Goal: Use online tool/utility

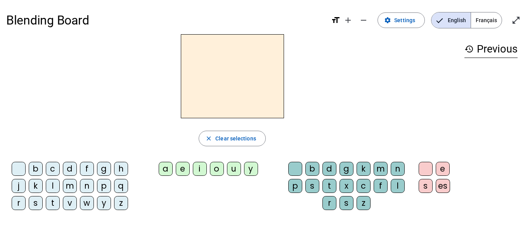
click at [72, 183] on div "m" at bounding box center [70, 186] width 14 height 14
click at [166, 167] on div "a" at bounding box center [166, 169] width 14 height 14
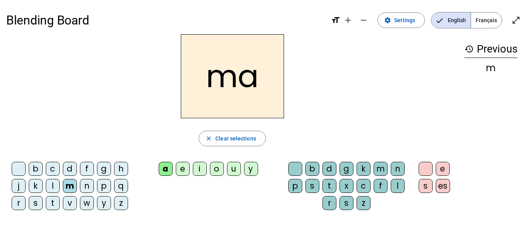
click at [37, 164] on div "b" at bounding box center [36, 169] width 14 height 14
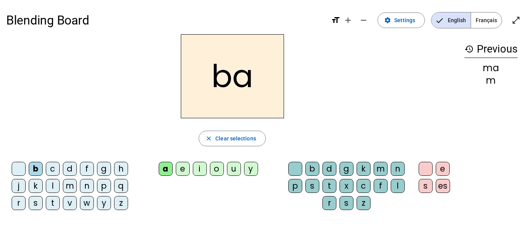
click at [52, 184] on div "l" at bounding box center [53, 186] width 14 height 14
click at [103, 188] on div "p" at bounding box center [104, 186] width 14 height 14
click at [87, 188] on div "n" at bounding box center [87, 186] width 14 height 14
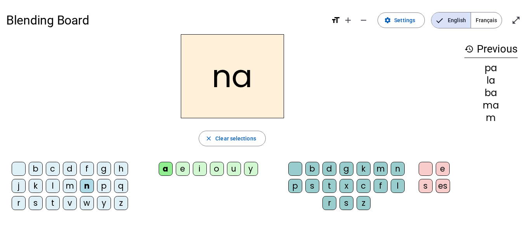
click at [87, 170] on div "f" at bounding box center [87, 169] width 14 height 14
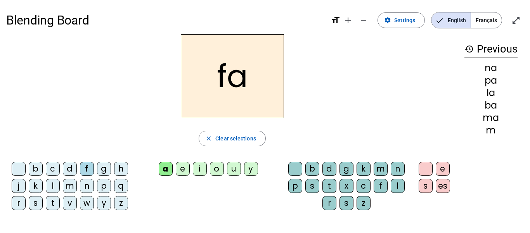
click at [107, 169] on div "g" at bounding box center [104, 169] width 14 height 14
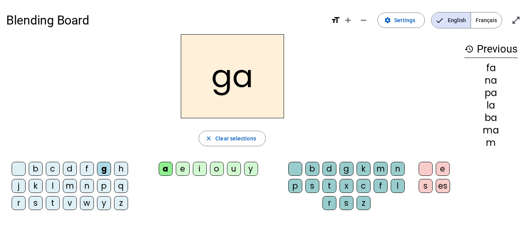
click at [35, 203] on div "s" at bounding box center [36, 203] width 14 height 14
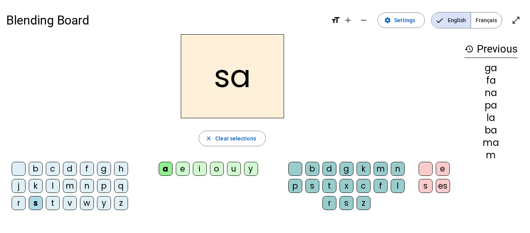
click at [37, 189] on div "k" at bounding box center [36, 186] width 14 height 14
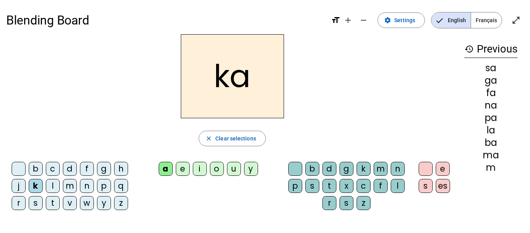
click at [51, 190] on div "l" at bounding box center [53, 186] width 14 height 14
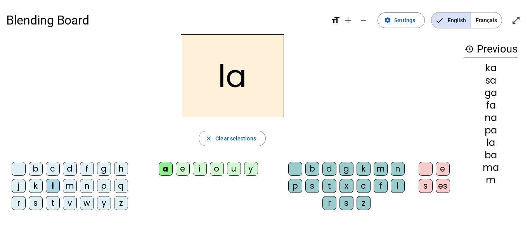
click at [69, 169] on div "d" at bounding box center [70, 169] width 14 height 14
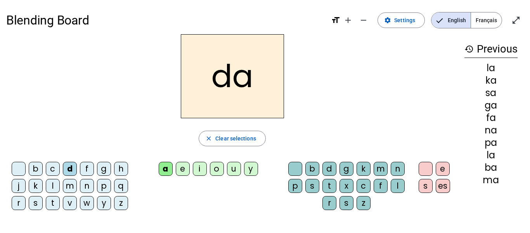
click at [36, 171] on div "b" at bounding box center [36, 169] width 14 height 14
click at [70, 201] on div "v" at bounding box center [70, 203] width 14 height 14
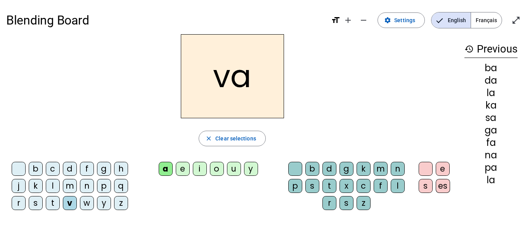
click at [104, 186] on div "p" at bounding box center [104, 186] width 14 height 14
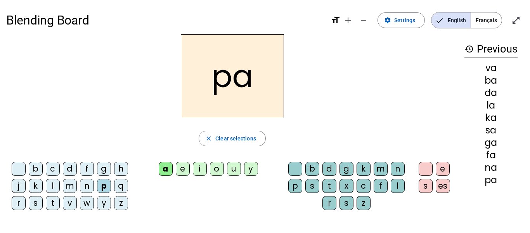
click at [87, 186] on div "n" at bounding box center [87, 186] width 14 height 14
click at [102, 168] on div "g" at bounding box center [104, 169] width 14 height 14
click at [54, 201] on div "t" at bounding box center [53, 203] width 14 height 14
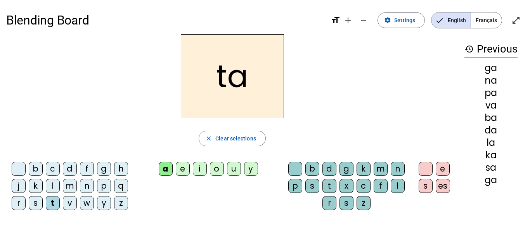
click at [184, 168] on div "e" at bounding box center [183, 169] width 14 height 14
click at [69, 185] on div "m" at bounding box center [70, 186] width 14 height 14
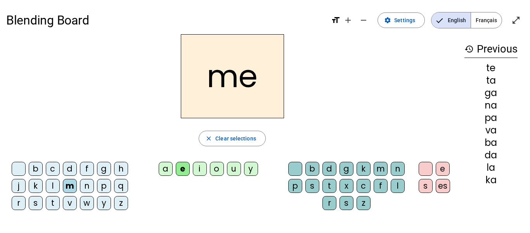
click at [68, 202] on div "v" at bounding box center [70, 203] width 14 height 14
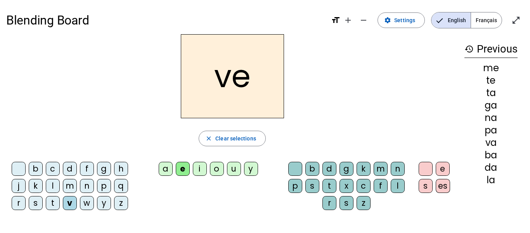
click at [49, 183] on div "l" at bounding box center [53, 186] width 14 height 14
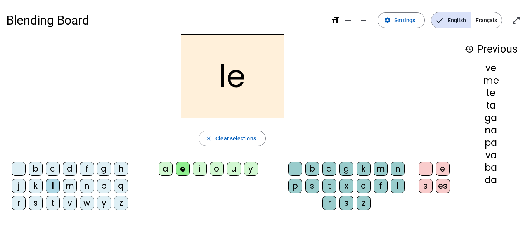
click at [36, 165] on div "b" at bounding box center [36, 169] width 14 height 14
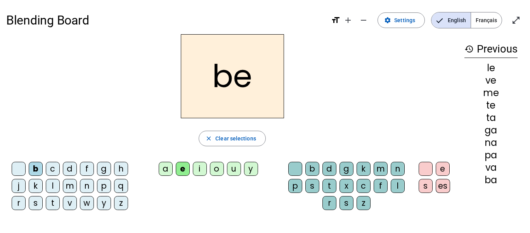
click at [21, 188] on div "j" at bounding box center [19, 186] width 14 height 14
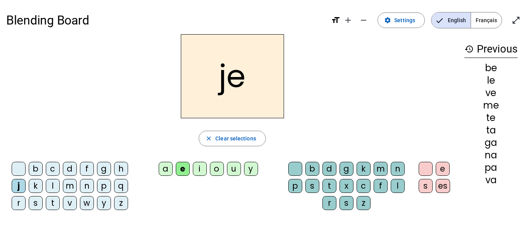
click at [89, 168] on div "f" at bounding box center [87, 169] width 14 height 14
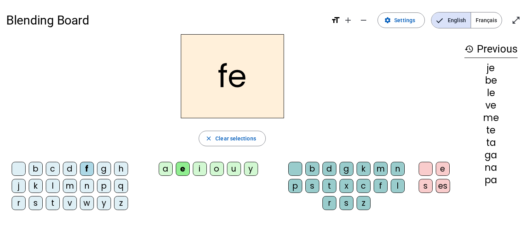
click at [73, 165] on div "d" at bounding box center [70, 169] width 14 height 14
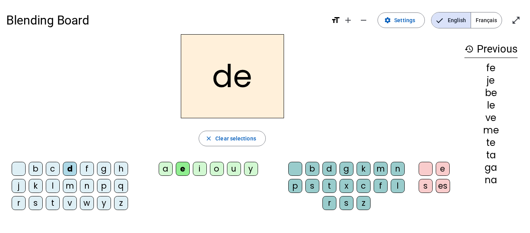
click at [33, 202] on div "s" at bounding box center [36, 203] width 14 height 14
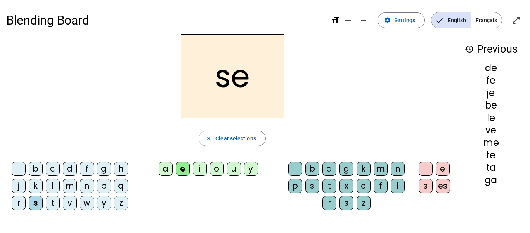
click at [122, 202] on div "z" at bounding box center [121, 203] width 14 height 14
click at [121, 185] on div "q" at bounding box center [121, 186] width 14 height 14
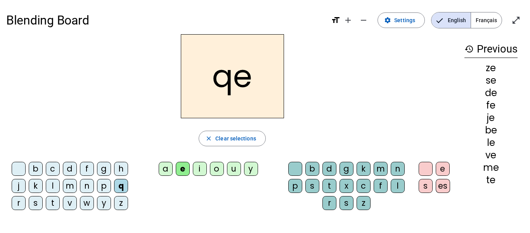
click at [54, 187] on div "l" at bounding box center [53, 186] width 14 height 14
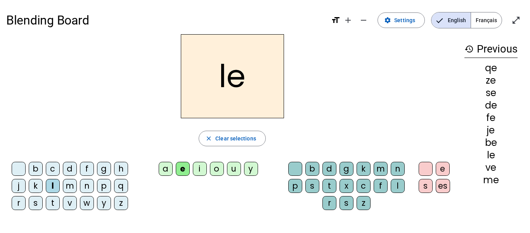
click at [105, 170] on div "g" at bounding box center [104, 169] width 14 height 14
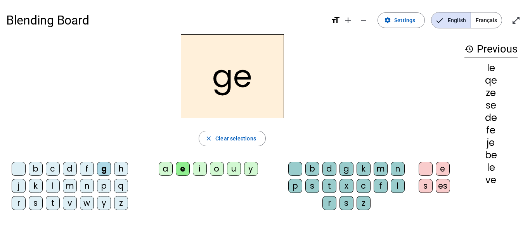
click at [71, 184] on div "m" at bounding box center [70, 186] width 14 height 14
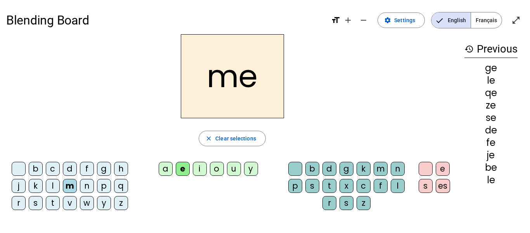
click at [102, 186] on div "p" at bounding box center [104, 186] width 14 height 14
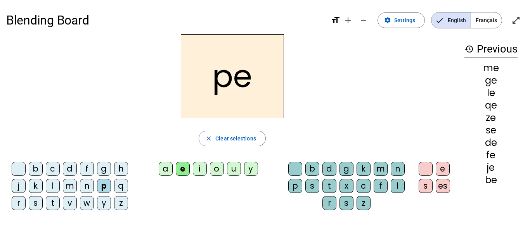
click at [18, 188] on div "j" at bounding box center [19, 186] width 14 height 14
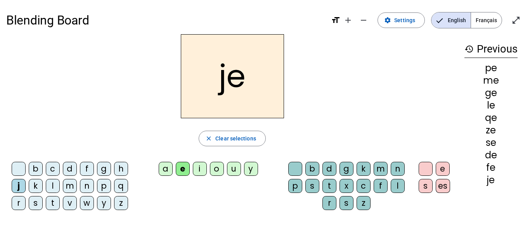
click at [70, 168] on div "d" at bounding box center [70, 169] width 14 height 14
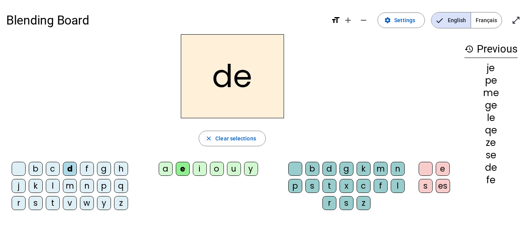
click at [31, 167] on div "b" at bounding box center [36, 169] width 14 height 14
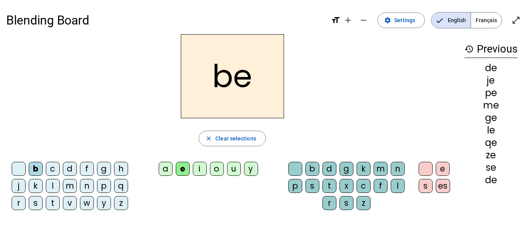
click at [214, 170] on div "o" at bounding box center [217, 169] width 14 height 14
click at [87, 184] on div "n" at bounding box center [87, 186] width 14 height 14
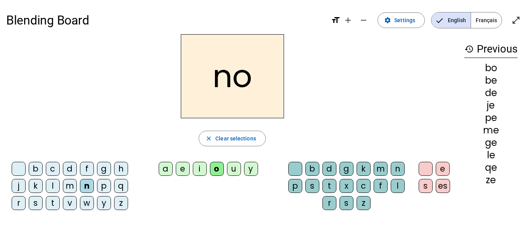
click at [69, 186] on div "m" at bounding box center [70, 186] width 14 height 14
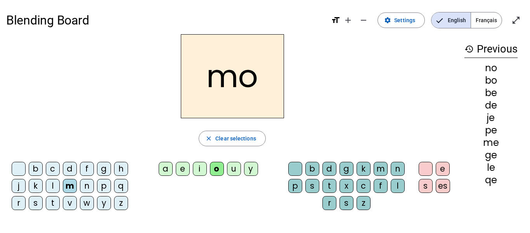
click at [50, 186] on div "l" at bounding box center [53, 186] width 14 height 14
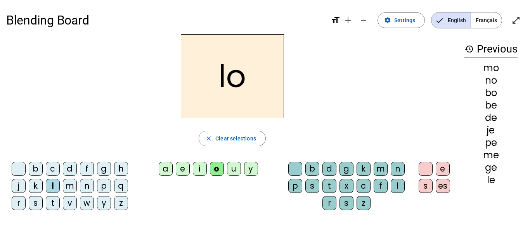
click at [70, 166] on div "d" at bounding box center [70, 169] width 14 height 14
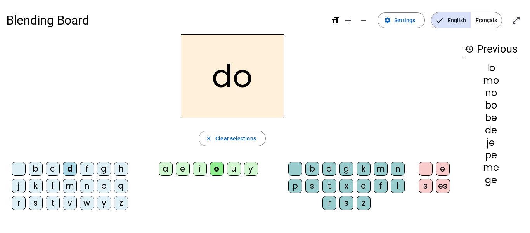
click at [87, 167] on div "f" at bounding box center [87, 169] width 14 height 14
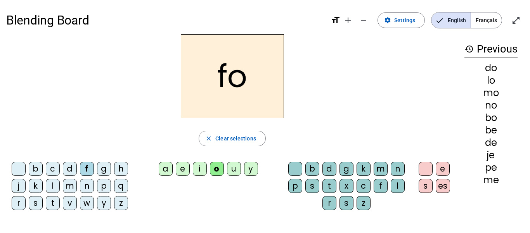
click at [85, 187] on div "n" at bounding box center [87, 186] width 14 height 14
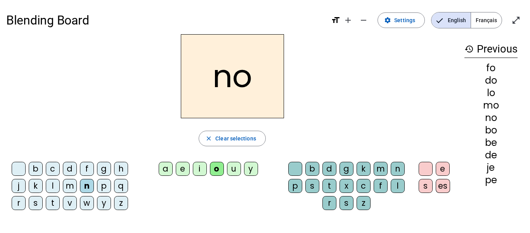
click at [56, 201] on div "t" at bounding box center [53, 203] width 14 height 14
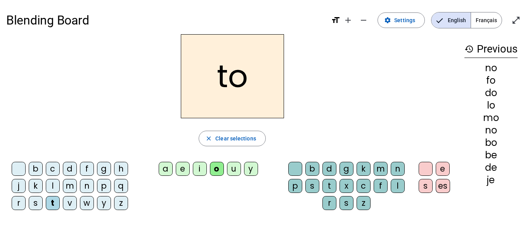
click at [34, 203] on div "s" at bounding box center [36, 203] width 14 height 14
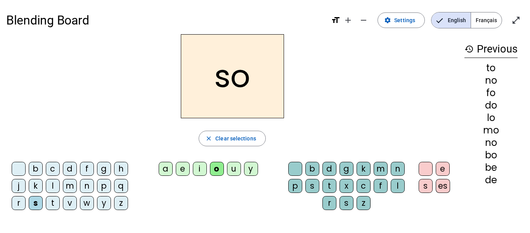
click at [13, 197] on div "r" at bounding box center [19, 203] width 14 height 14
click at [235, 164] on div "u" at bounding box center [234, 169] width 14 height 14
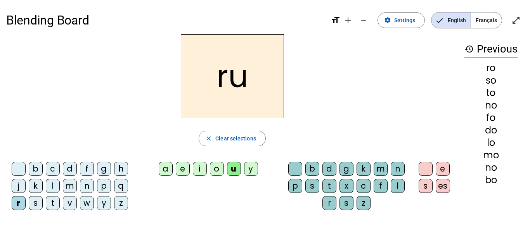
click at [73, 184] on div "m" at bounding box center [70, 186] width 14 height 14
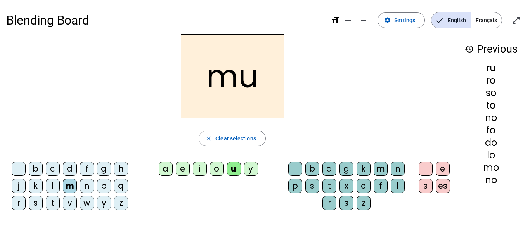
click at [87, 186] on div "n" at bounding box center [87, 186] width 14 height 14
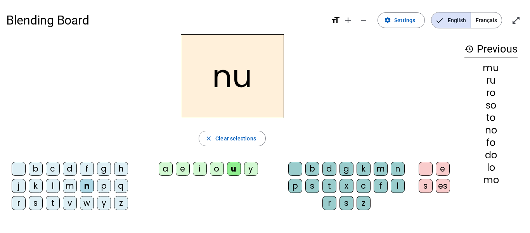
click at [88, 167] on div "f" at bounding box center [87, 169] width 14 height 14
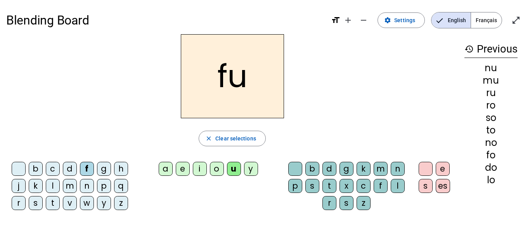
click at [67, 169] on div "d" at bounding box center [70, 169] width 14 height 14
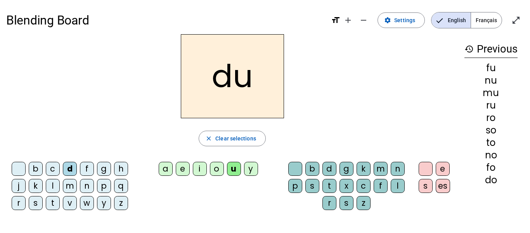
click at [38, 169] on div "b" at bounding box center [36, 169] width 14 height 14
click at [16, 181] on div "j" at bounding box center [19, 186] width 14 height 14
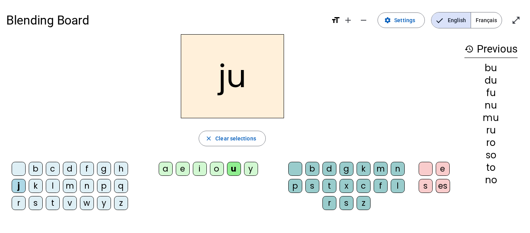
click at [69, 184] on div "m" at bounding box center [70, 186] width 14 height 14
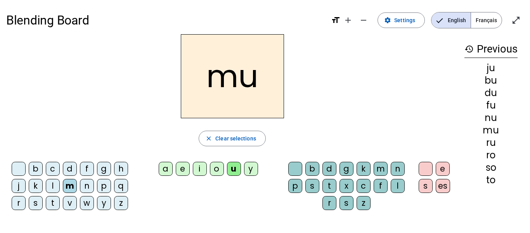
click at [167, 167] on div "a" at bounding box center [166, 169] width 14 height 14
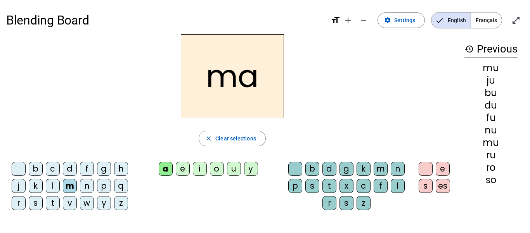
click at [330, 184] on div "t" at bounding box center [330, 186] width 14 height 14
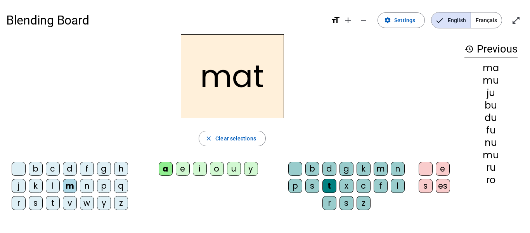
click at [314, 167] on div "b" at bounding box center [313, 169] width 14 height 14
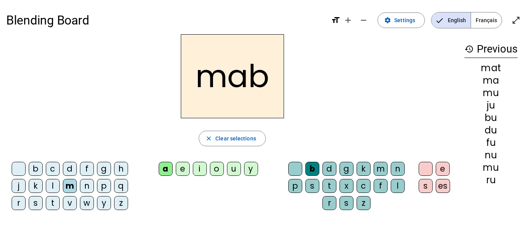
click at [349, 167] on div "g" at bounding box center [347, 169] width 14 height 14
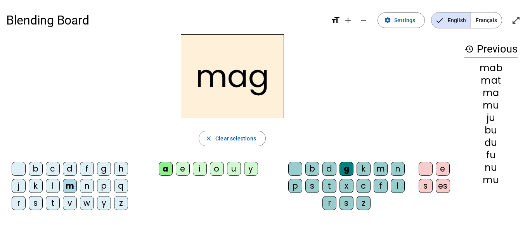
click at [362, 169] on div "k" at bounding box center [364, 169] width 14 height 14
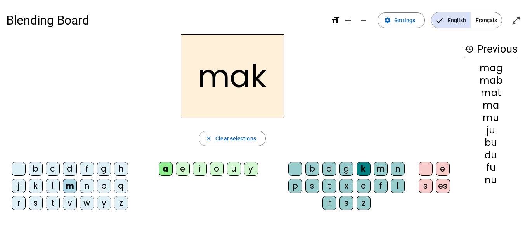
click at [382, 167] on div "m" at bounding box center [381, 169] width 14 height 14
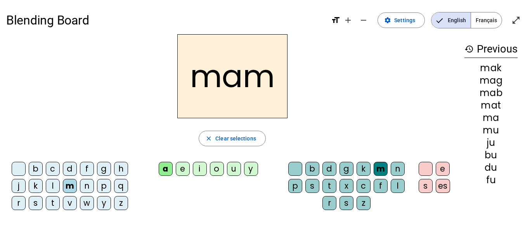
click at [397, 169] on div "n" at bounding box center [398, 169] width 14 height 14
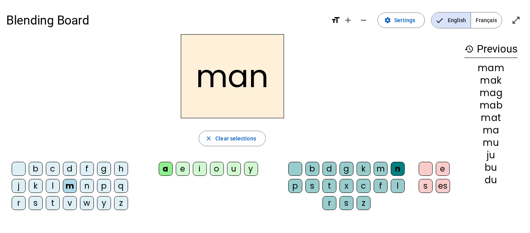
click at [312, 184] on div "s" at bounding box center [313, 186] width 14 height 14
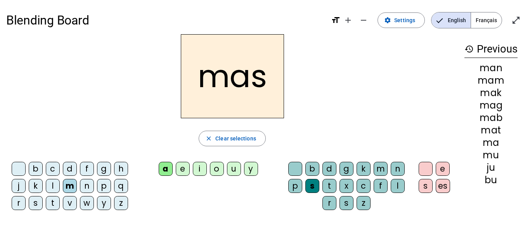
click at [295, 183] on div "p" at bounding box center [296, 186] width 14 height 14
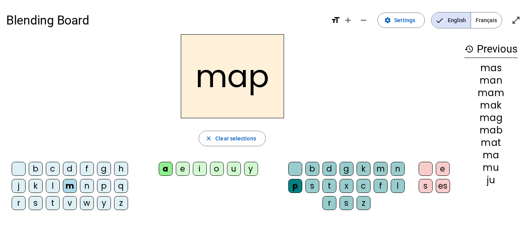
click at [363, 184] on div "c" at bounding box center [364, 186] width 14 height 14
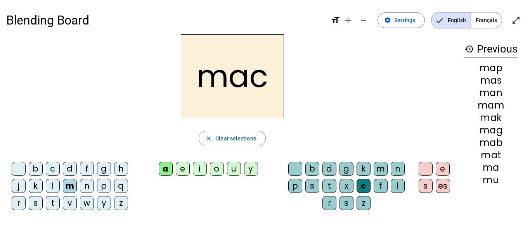
click at [346, 202] on div "s" at bounding box center [347, 203] width 14 height 14
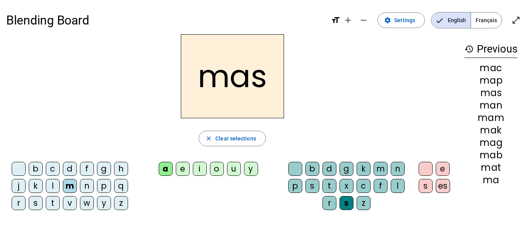
click at [328, 202] on div "r" at bounding box center [330, 203] width 14 height 14
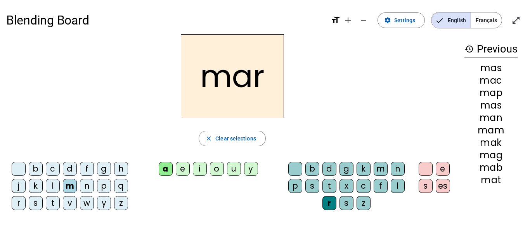
click at [398, 185] on div "l" at bounding box center [398, 186] width 14 height 14
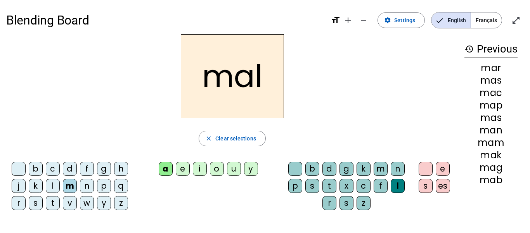
click at [383, 166] on div "m" at bounding box center [381, 169] width 14 height 14
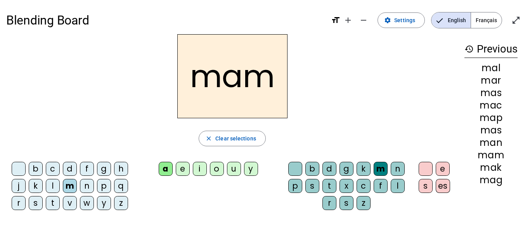
click at [330, 185] on div "t" at bounding box center [330, 186] width 14 height 14
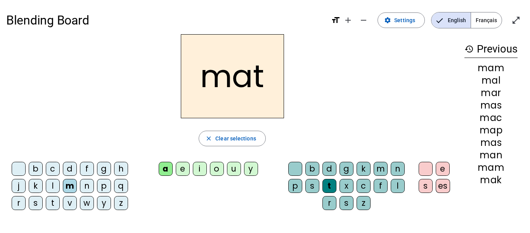
click at [329, 164] on div "d" at bounding box center [330, 169] width 14 height 14
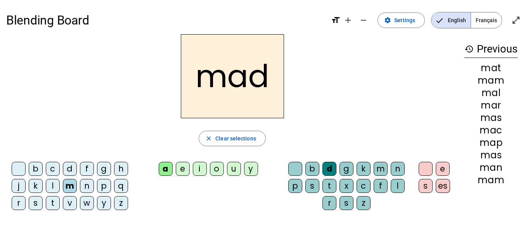
click at [185, 167] on div "e" at bounding box center [183, 169] width 14 height 14
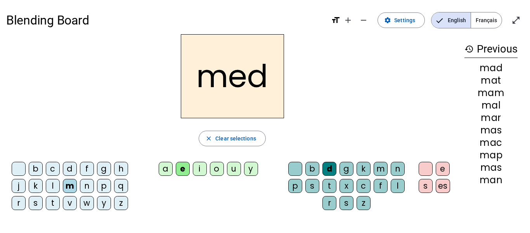
click at [311, 168] on div "b" at bounding box center [313, 169] width 14 height 14
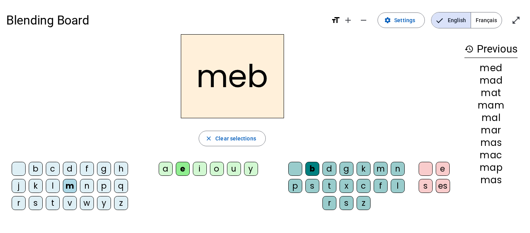
click at [312, 186] on div "s" at bounding box center [313, 186] width 14 height 14
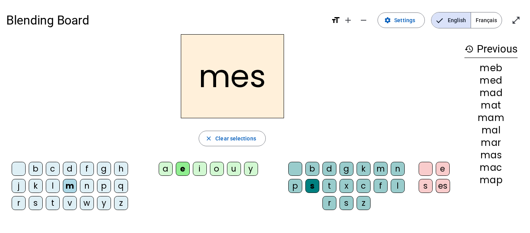
click at [378, 184] on div "f" at bounding box center [381, 186] width 14 height 14
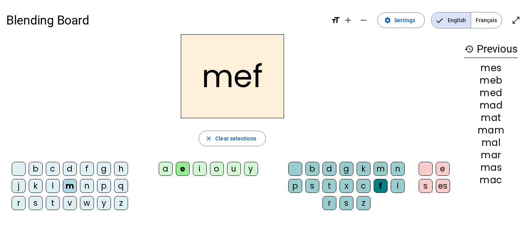
click at [343, 201] on div "s" at bounding box center [347, 203] width 14 height 14
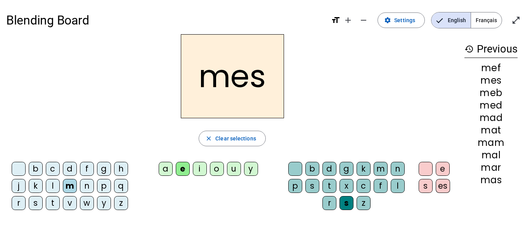
click at [292, 184] on div "p" at bounding box center [296, 186] width 14 height 14
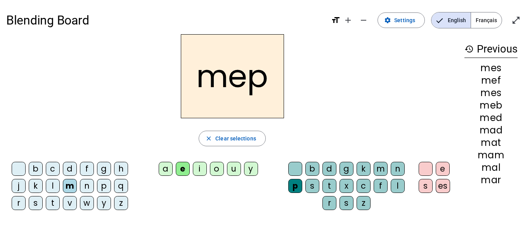
click at [329, 164] on div "d" at bounding box center [330, 169] width 14 height 14
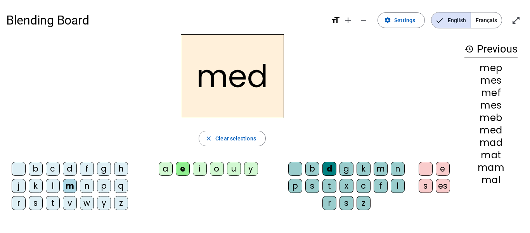
click at [379, 166] on div "m" at bounding box center [381, 169] width 14 height 14
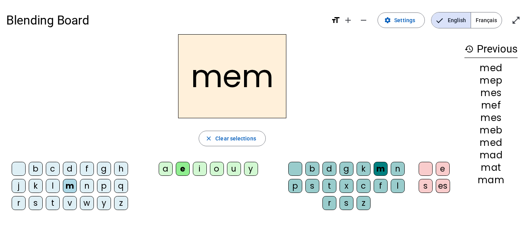
click at [396, 165] on div "n" at bounding box center [398, 169] width 14 height 14
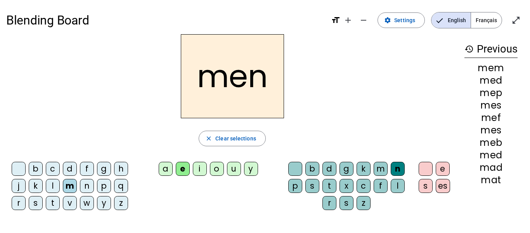
click at [215, 167] on div "o" at bounding box center [217, 169] width 14 height 14
click at [311, 165] on div "b" at bounding box center [313, 169] width 14 height 14
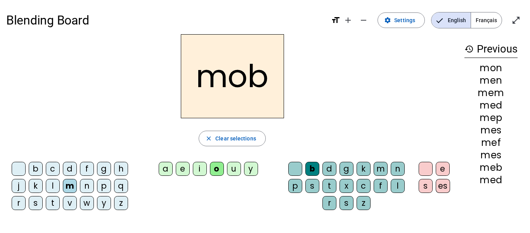
click at [331, 166] on div "d" at bounding box center [330, 169] width 14 height 14
click at [331, 183] on div "t" at bounding box center [330, 186] width 14 height 14
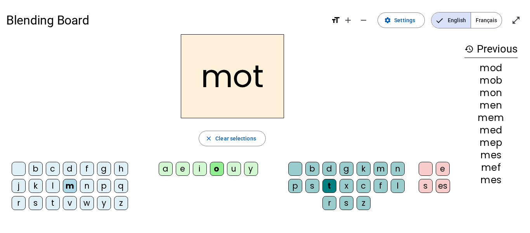
click at [347, 201] on div "s" at bounding box center [347, 203] width 14 height 14
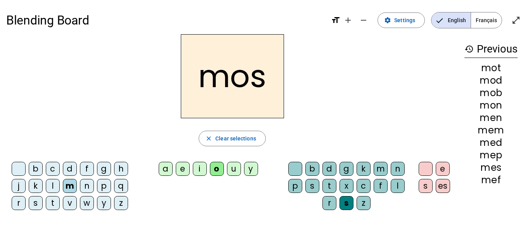
click at [293, 184] on div "p" at bounding box center [296, 186] width 14 height 14
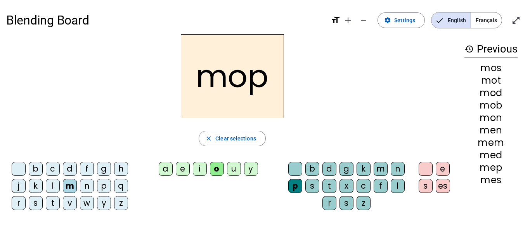
click at [401, 184] on div "l" at bounding box center [398, 186] width 14 height 14
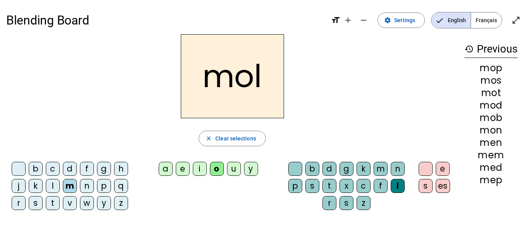
click at [378, 167] on div "m" at bounding box center [381, 169] width 14 height 14
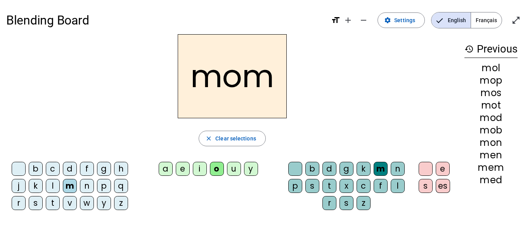
click at [398, 167] on div "n" at bounding box center [398, 169] width 14 height 14
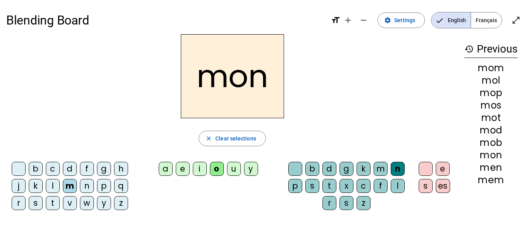
click at [327, 164] on div "d" at bounding box center [330, 169] width 14 height 14
